Goal: Navigation & Orientation: Find specific page/section

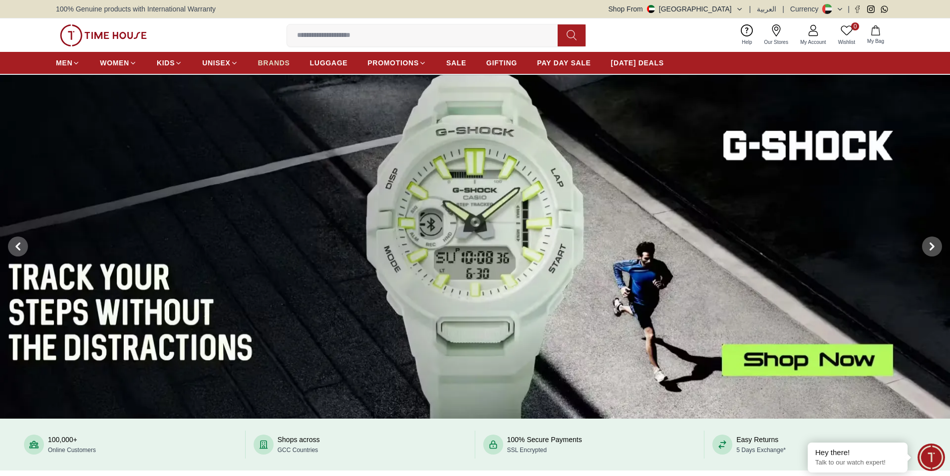
click at [279, 62] on span "BRANDS" at bounding box center [274, 63] width 32 height 10
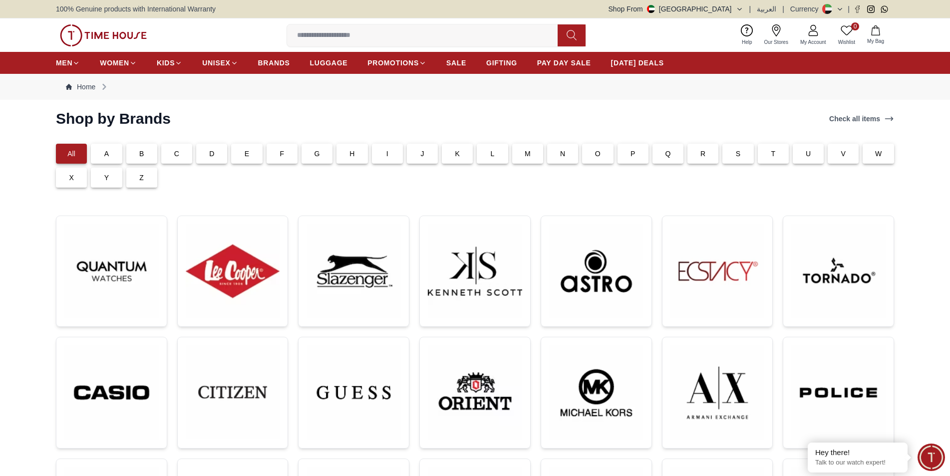
click at [283, 156] on p "F" at bounding box center [282, 154] width 4 height 10
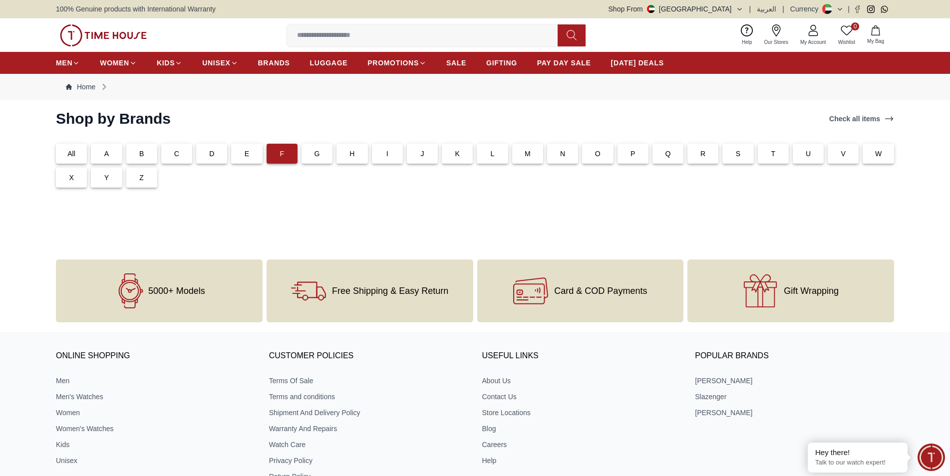
click at [95, 156] on div "A" at bounding box center [106, 154] width 31 height 20
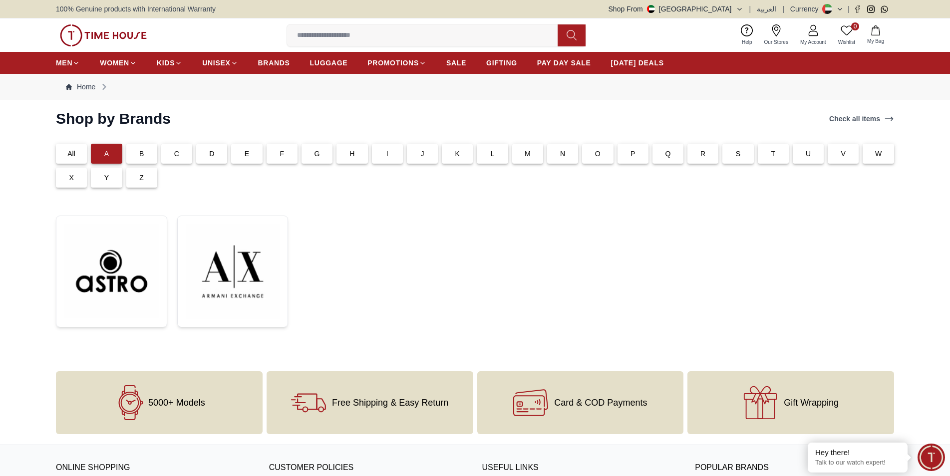
click at [354, 28] on input at bounding box center [426, 35] width 279 height 20
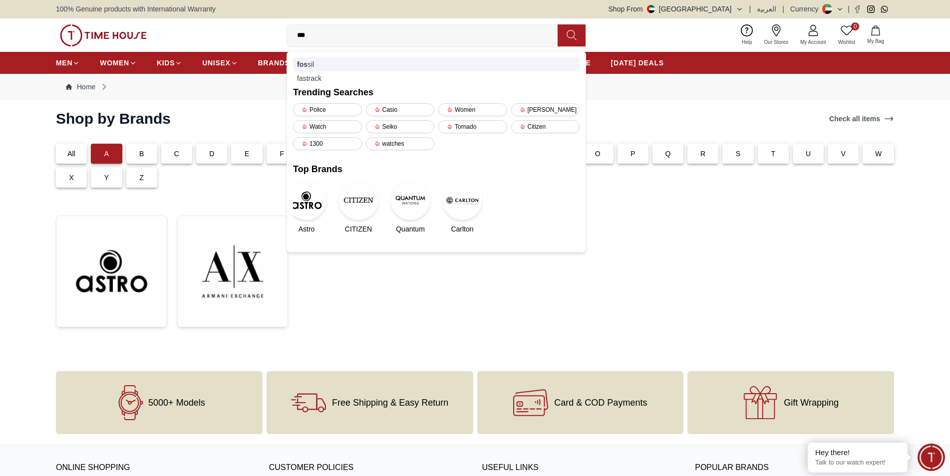
type input "***"
click at [322, 58] on div "fos sil" at bounding box center [436, 64] width 287 height 14
